Goal: Transaction & Acquisition: Book appointment/travel/reservation

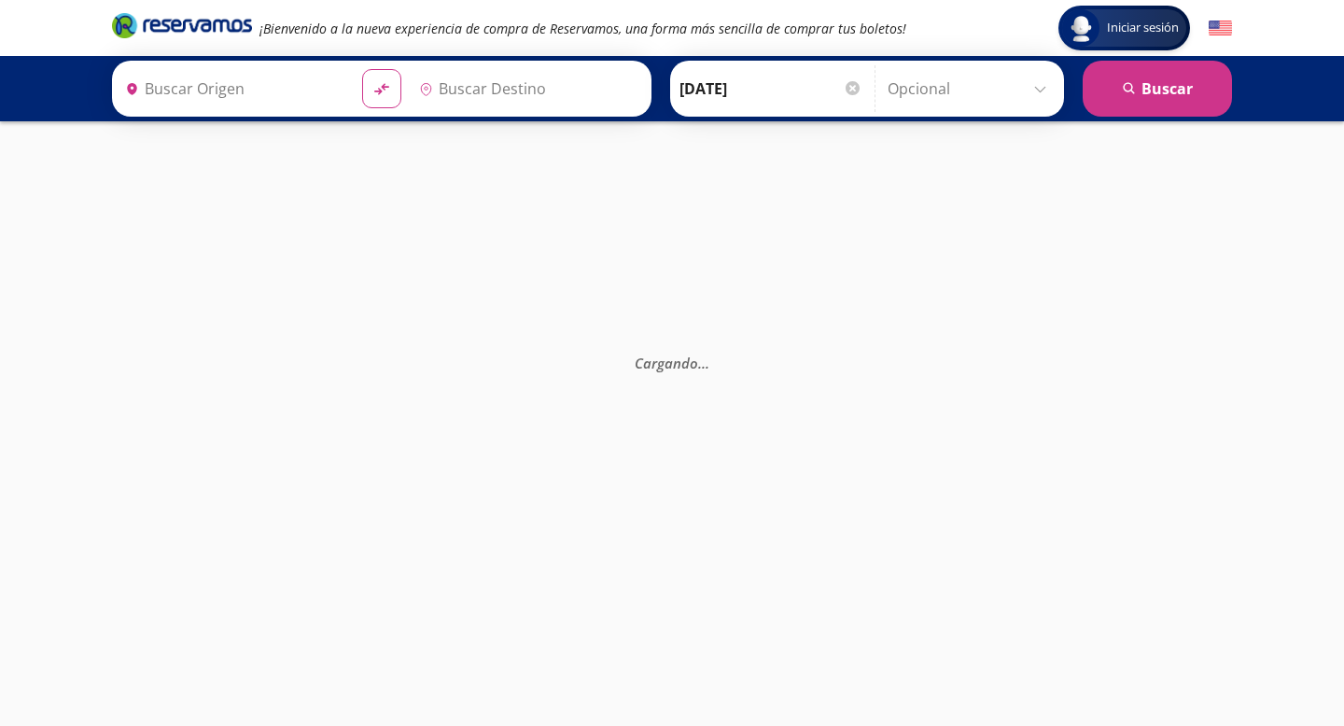
type input "[GEOGRAPHIC_DATA], [GEOGRAPHIC_DATA]"
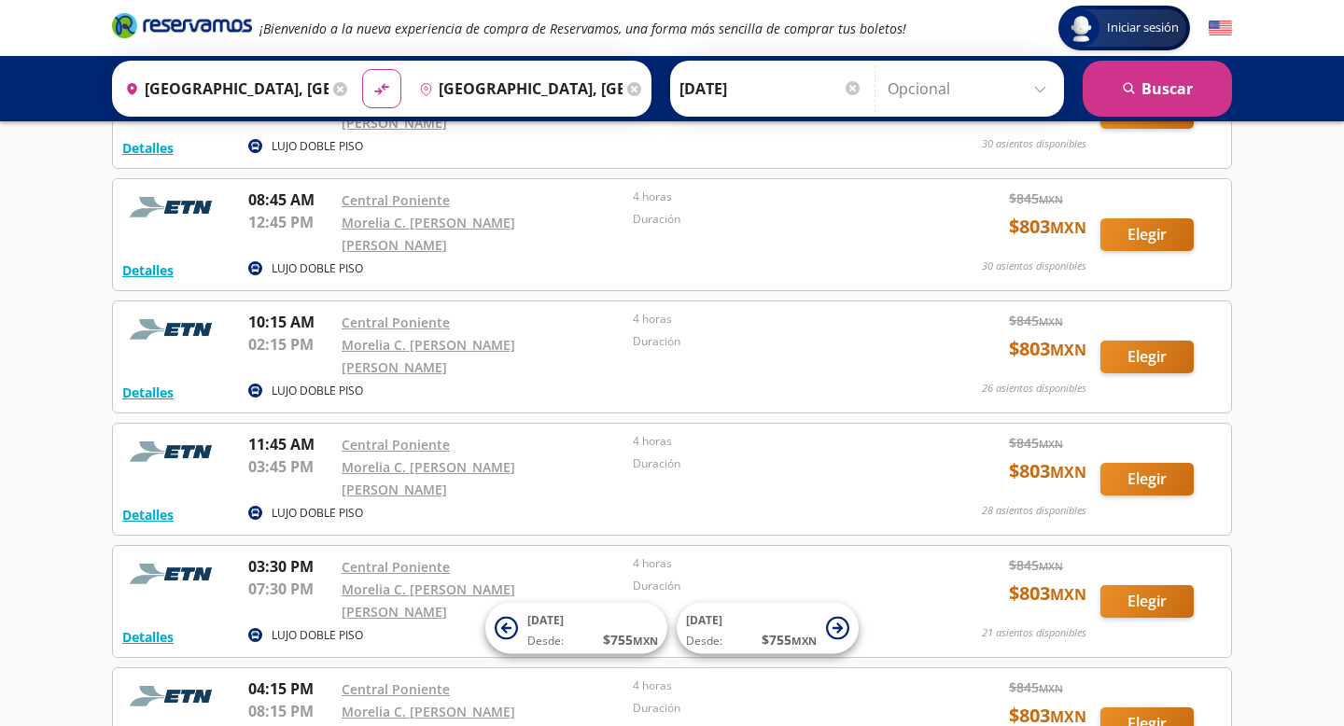
scroll to position [173, 0]
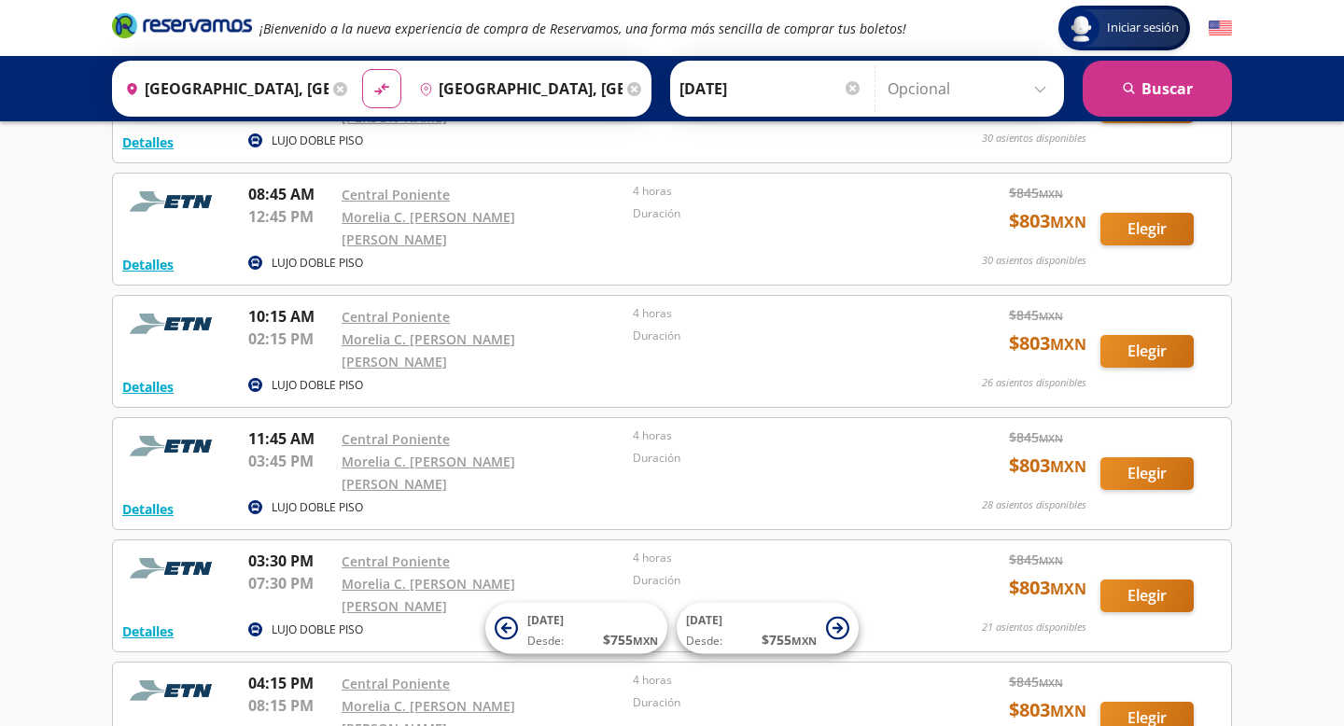
click at [335, 499] on p "LUJO DOBLE PISO" at bounding box center [317, 507] width 91 height 17
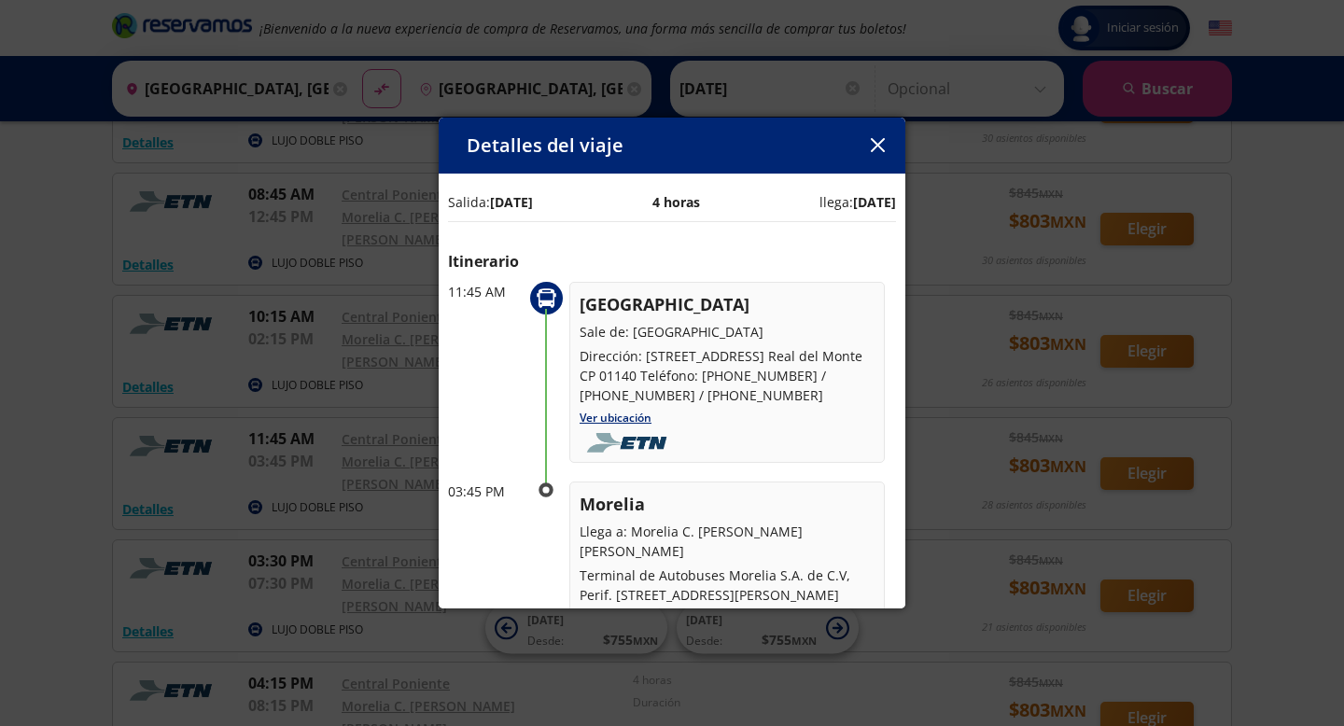
click at [871, 142] on icon "button" at bounding box center [878, 145] width 14 height 14
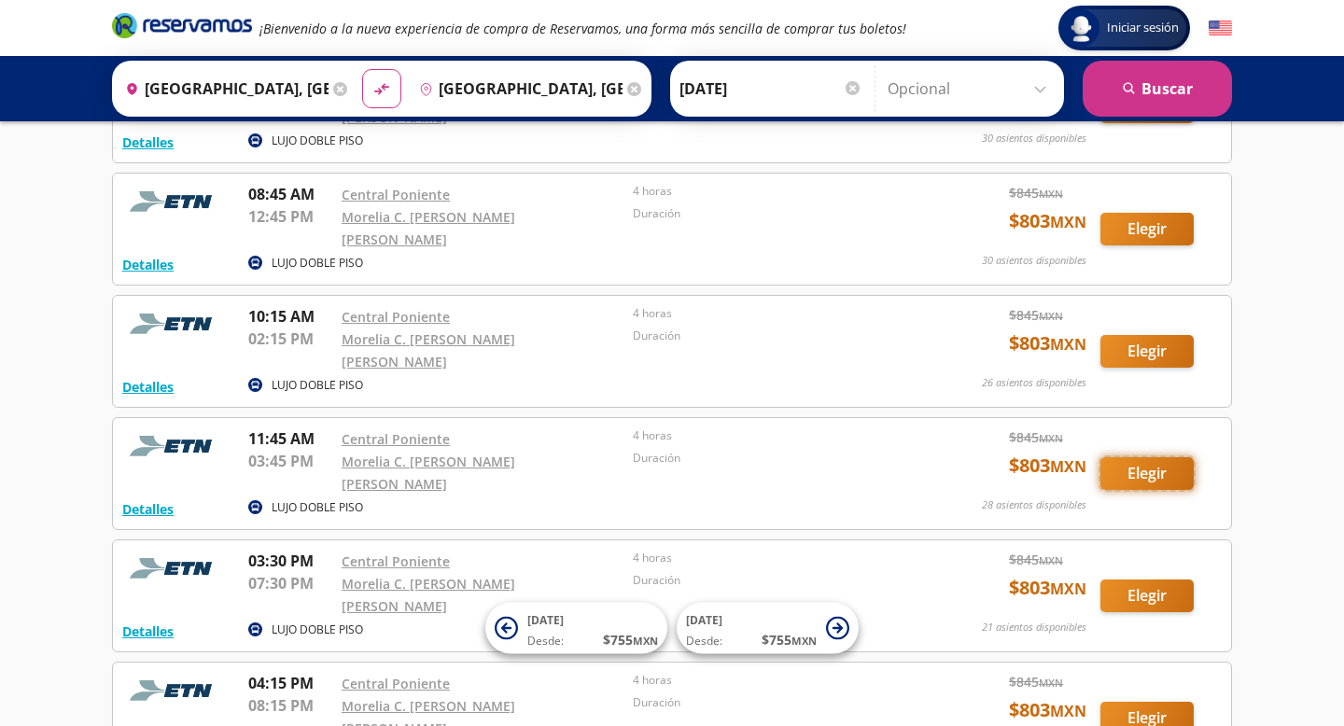
click at [1134, 457] on button "Elegir" at bounding box center [1146, 473] width 93 height 33
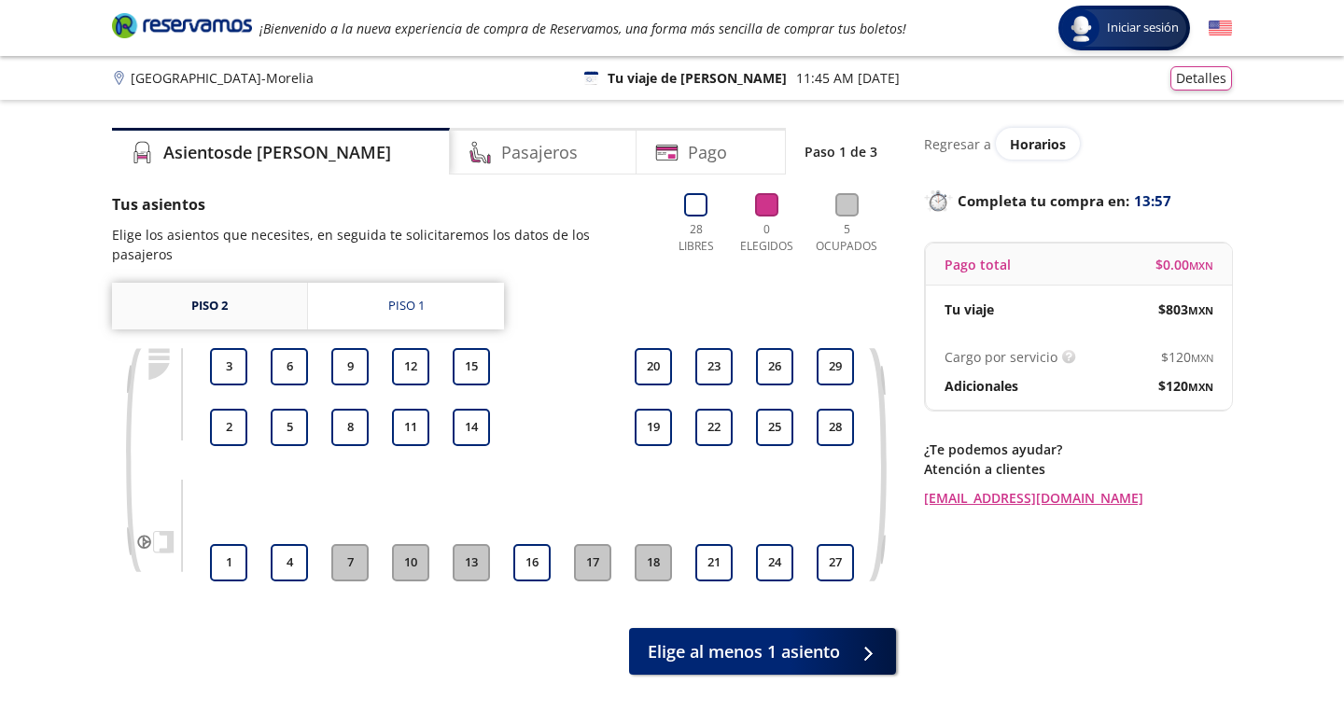
click at [187, 297] on link "Piso 2" at bounding box center [209, 306] width 195 height 47
click at [188, 292] on link "Piso 2" at bounding box center [209, 306] width 195 height 47
click at [848, 207] on icon at bounding box center [846, 204] width 23 height 23
click at [359, 283] on link "Piso 1" at bounding box center [406, 306] width 196 height 47
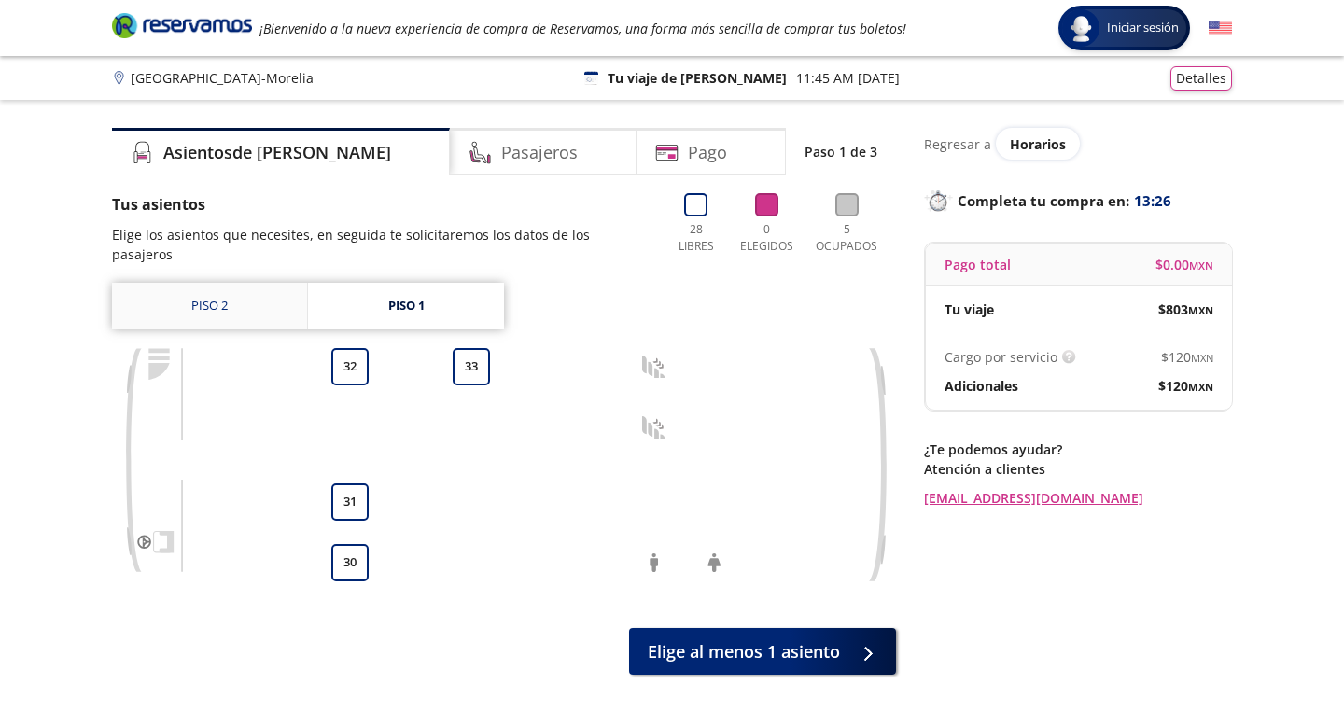
click at [258, 283] on link "Piso 2" at bounding box center [209, 306] width 195 height 47
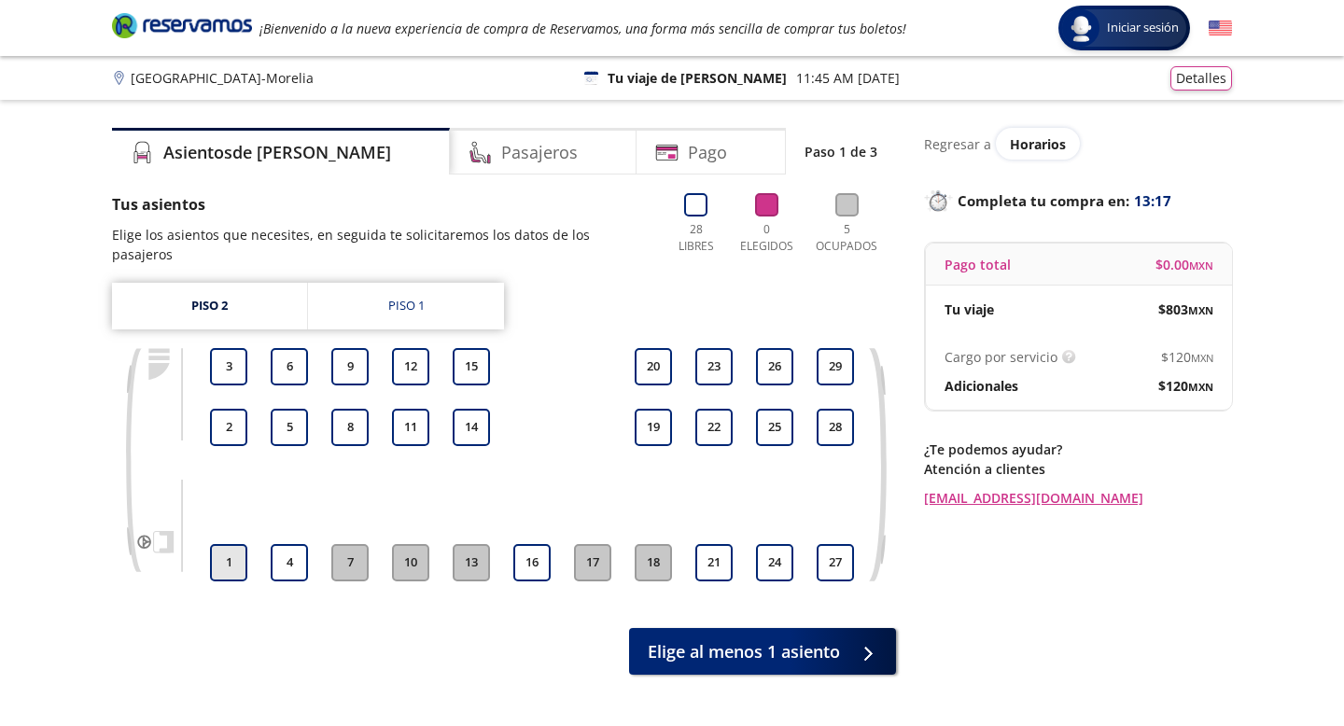
click at [216, 548] on button "1" at bounding box center [228, 562] width 37 height 37
